Goal: Task Accomplishment & Management: Use online tool/utility

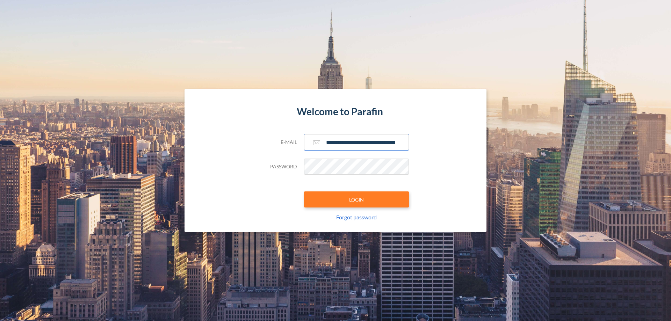
type input "**********"
click at [357, 200] on button "LOGIN" at bounding box center [356, 200] width 105 height 16
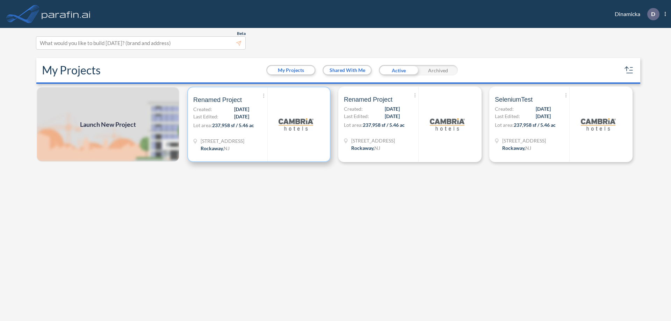
scroll to position [2, 0]
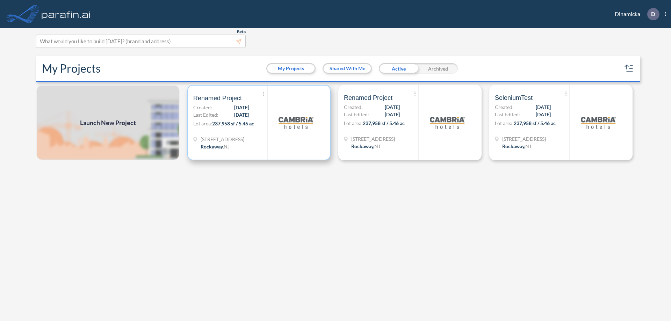
click at [259, 123] on p "Lot area: 237,958 sf / 5.46 ac" at bounding box center [230, 125] width 74 height 10
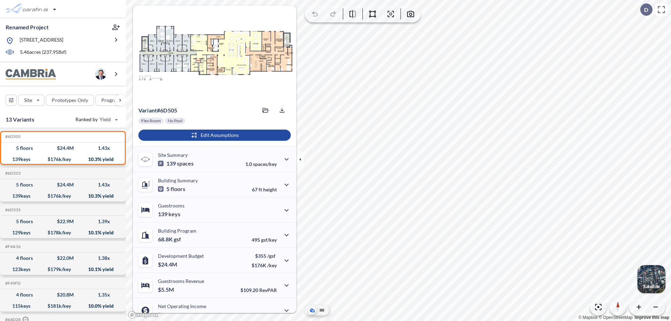
scroll to position [35, 0]
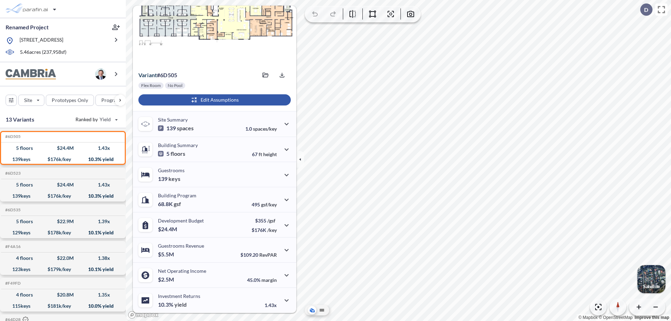
click at [214, 100] on div "button" at bounding box center [214, 99] width 152 height 11
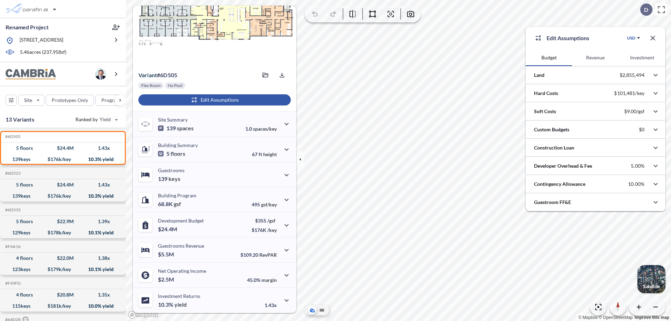
click at [596, 58] on button "Revenue" at bounding box center [596, 57] width 47 height 17
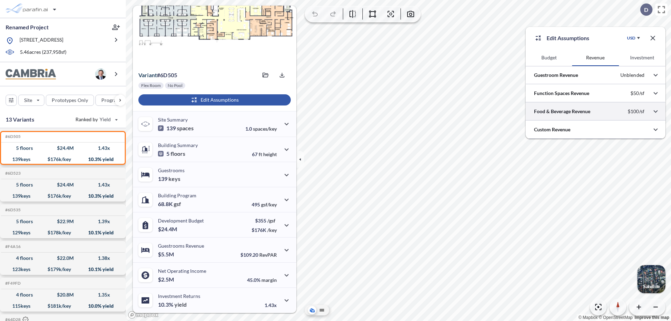
click at [596, 112] on div at bounding box center [596, 111] width 140 height 18
